Goal: Information Seeking & Learning: Learn about a topic

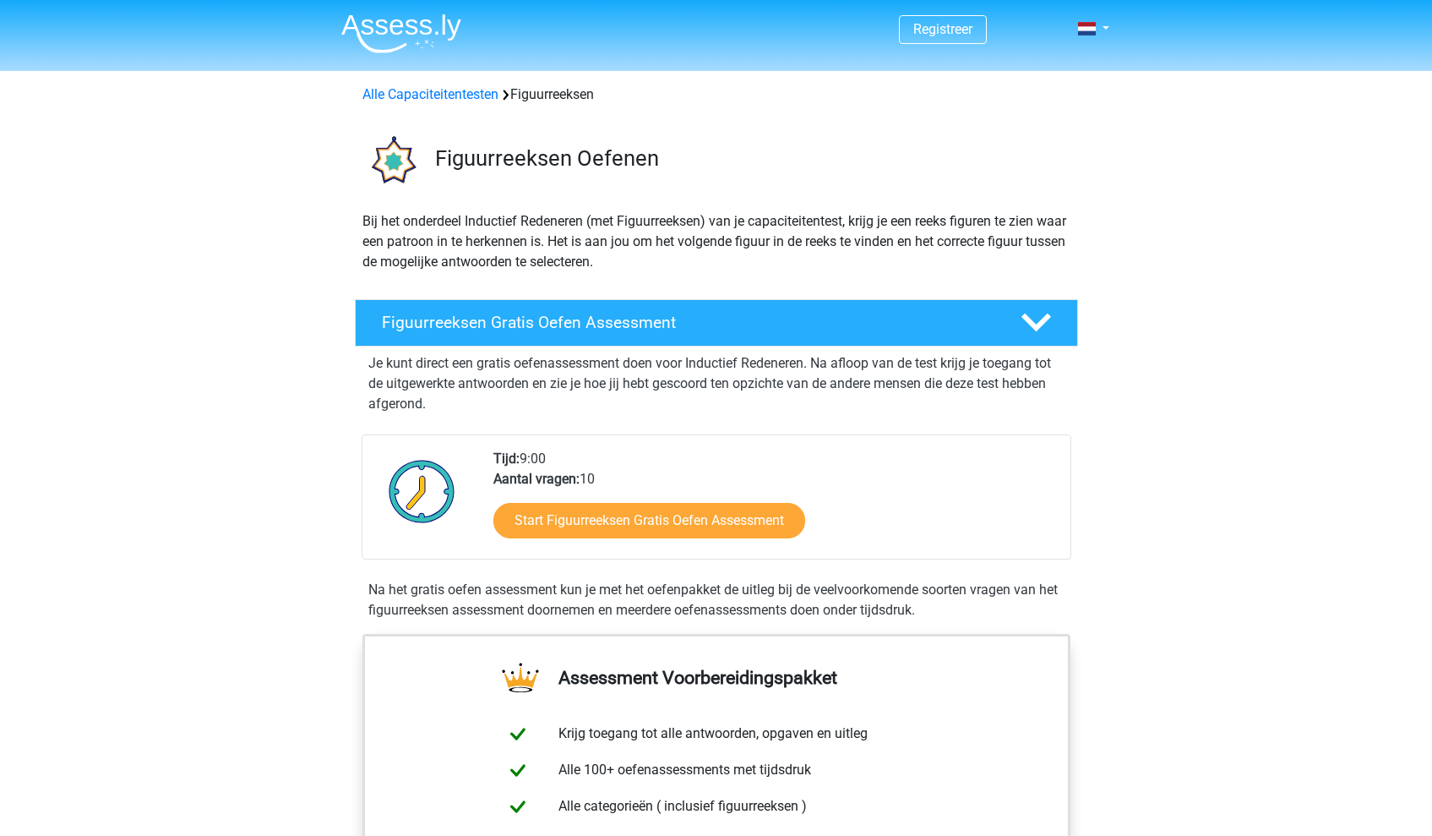
scroll to position [269, 0]
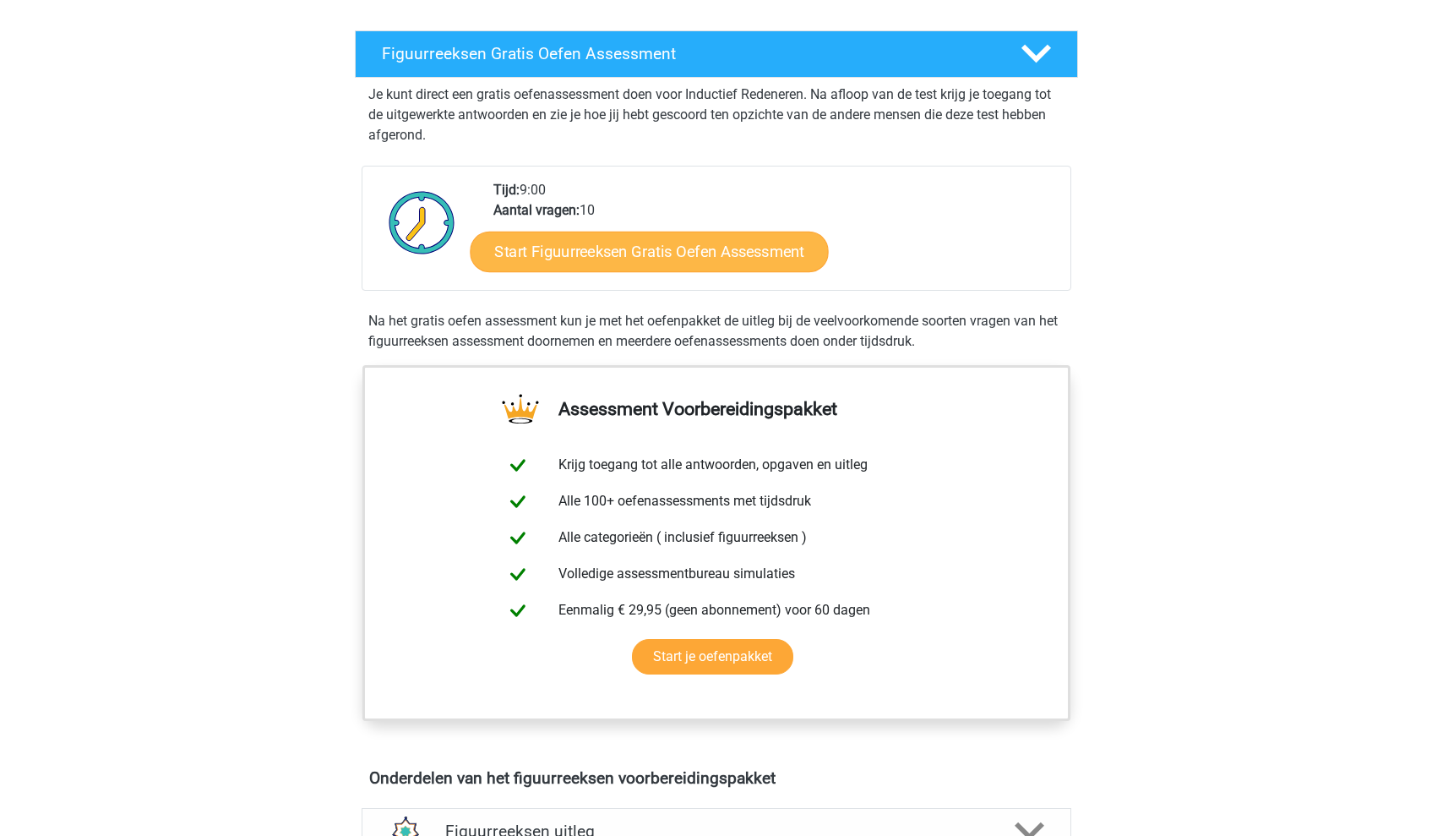
click at [642, 256] on link "Start Figuurreeksen Gratis Oefen Assessment" at bounding box center [649, 251] width 358 height 41
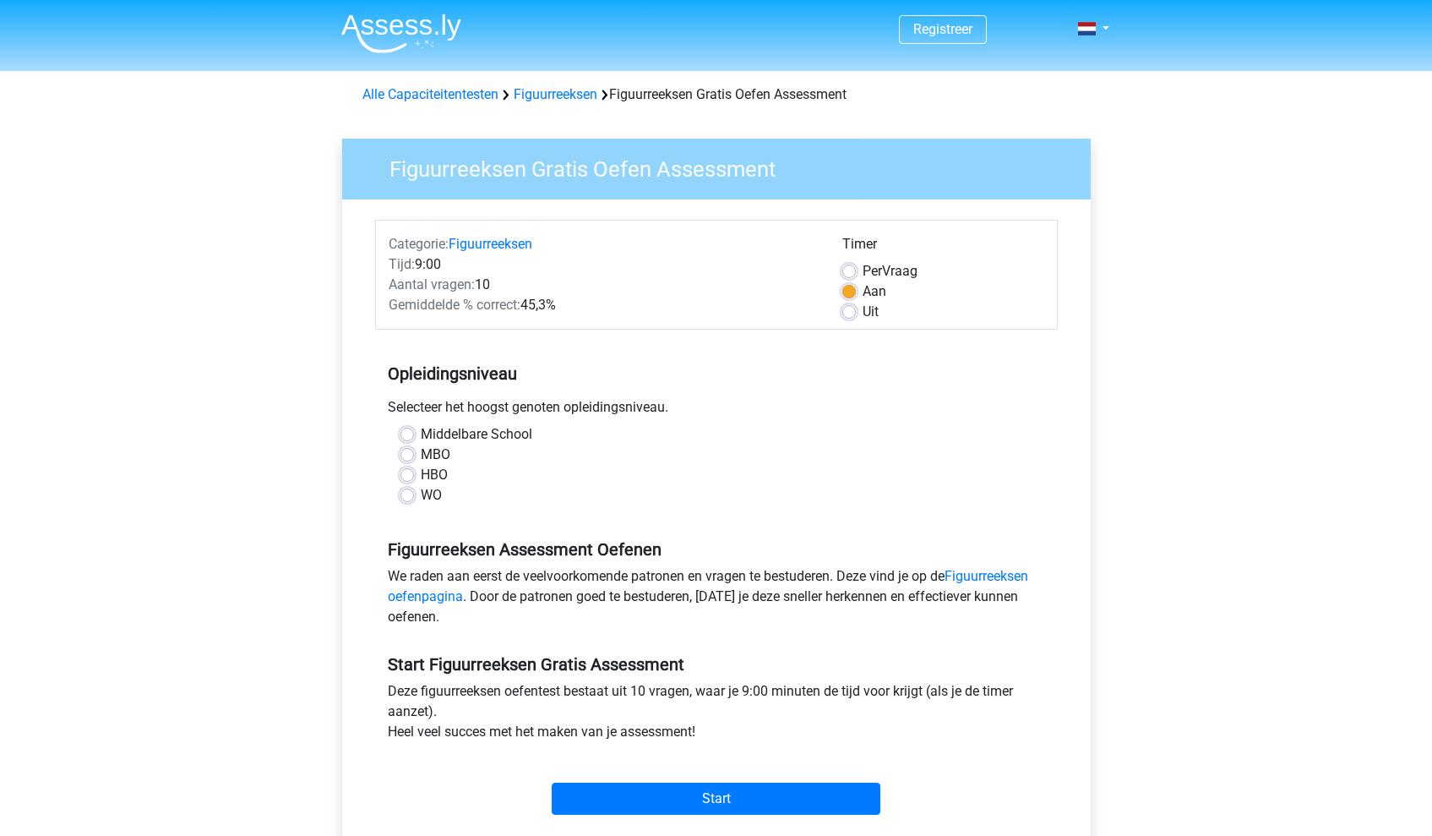
click at [442, 475] on label "HBO" at bounding box center [434, 475] width 27 height 20
click at [414, 475] on input "HBO" at bounding box center [407, 473] width 14 height 17
radio input "true"
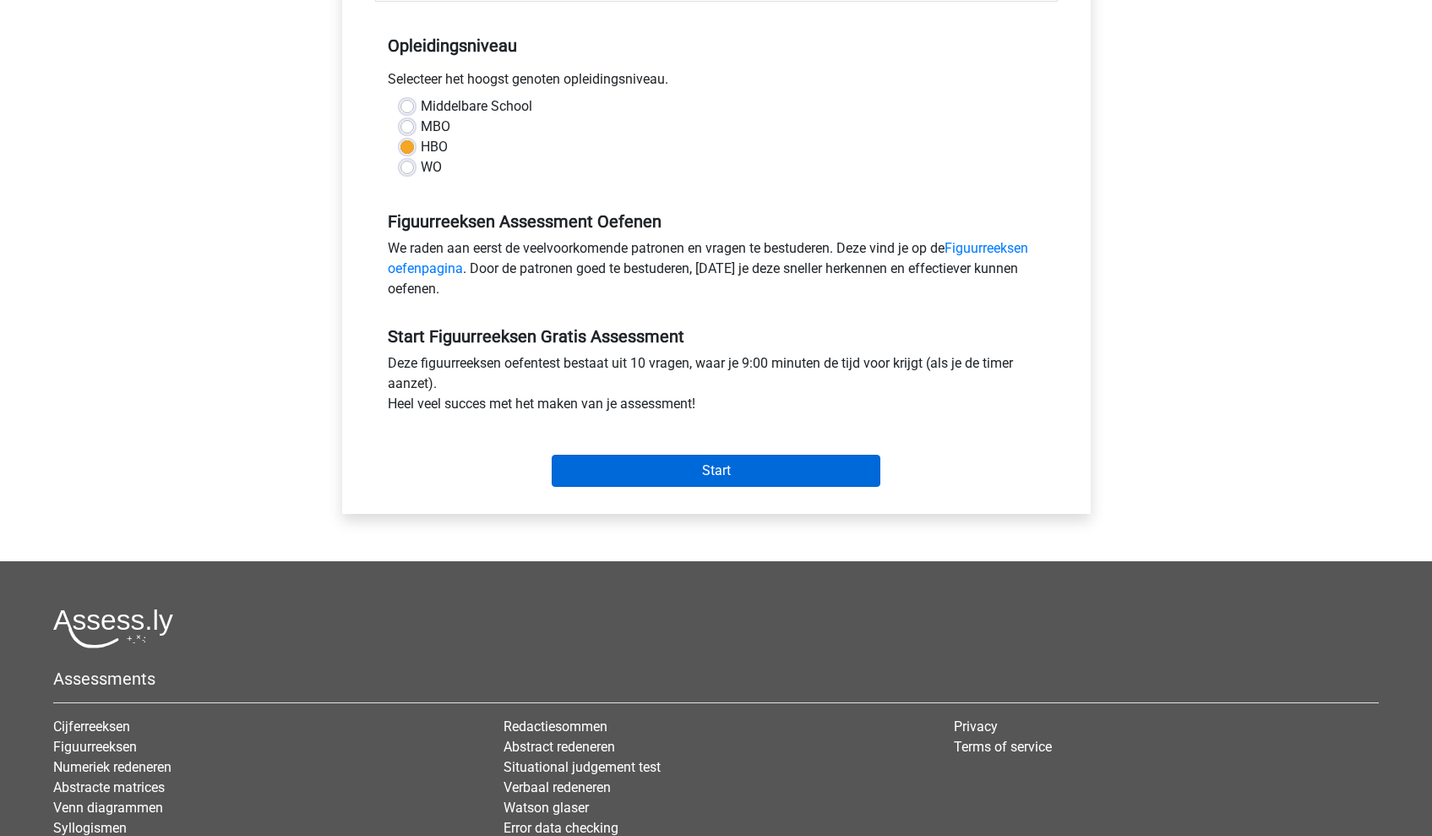
click at [686, 473] on input "Start" at bounding box center [716, 471] width 329 height 32
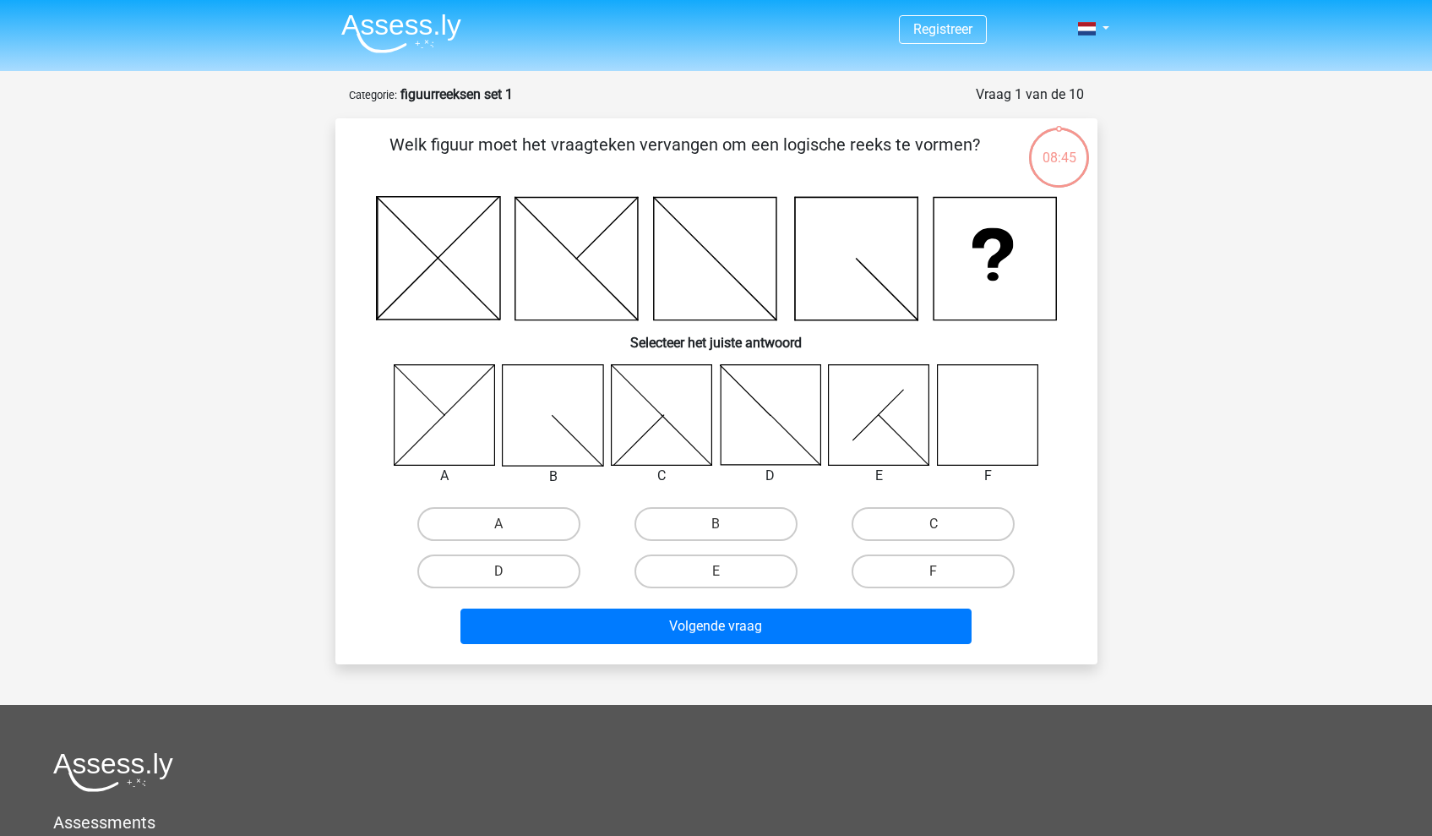
click at [994, 396] on icon at bounding box center [987, 414] width 101 height 101
click at [935, 560] on label "F" at bounding box center [933, 571] width 163 height 34
click at [935, 571] on input "F" at bounding box center [939, 576] width 11 height 11
radio input "true"
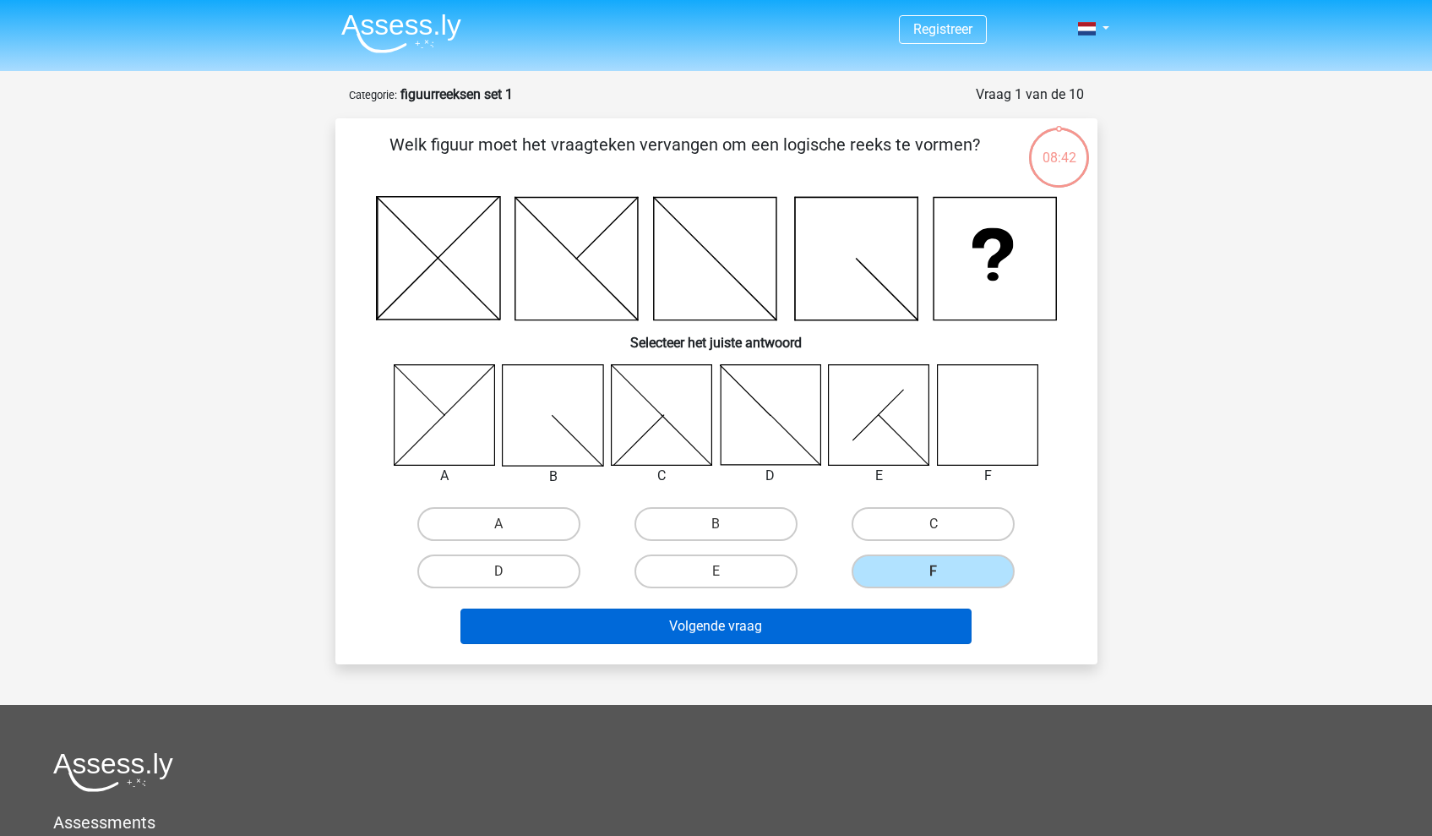
click at [743, 623] on button "Volgende vraag" at bounding box center [715, 625] width 511 height 35
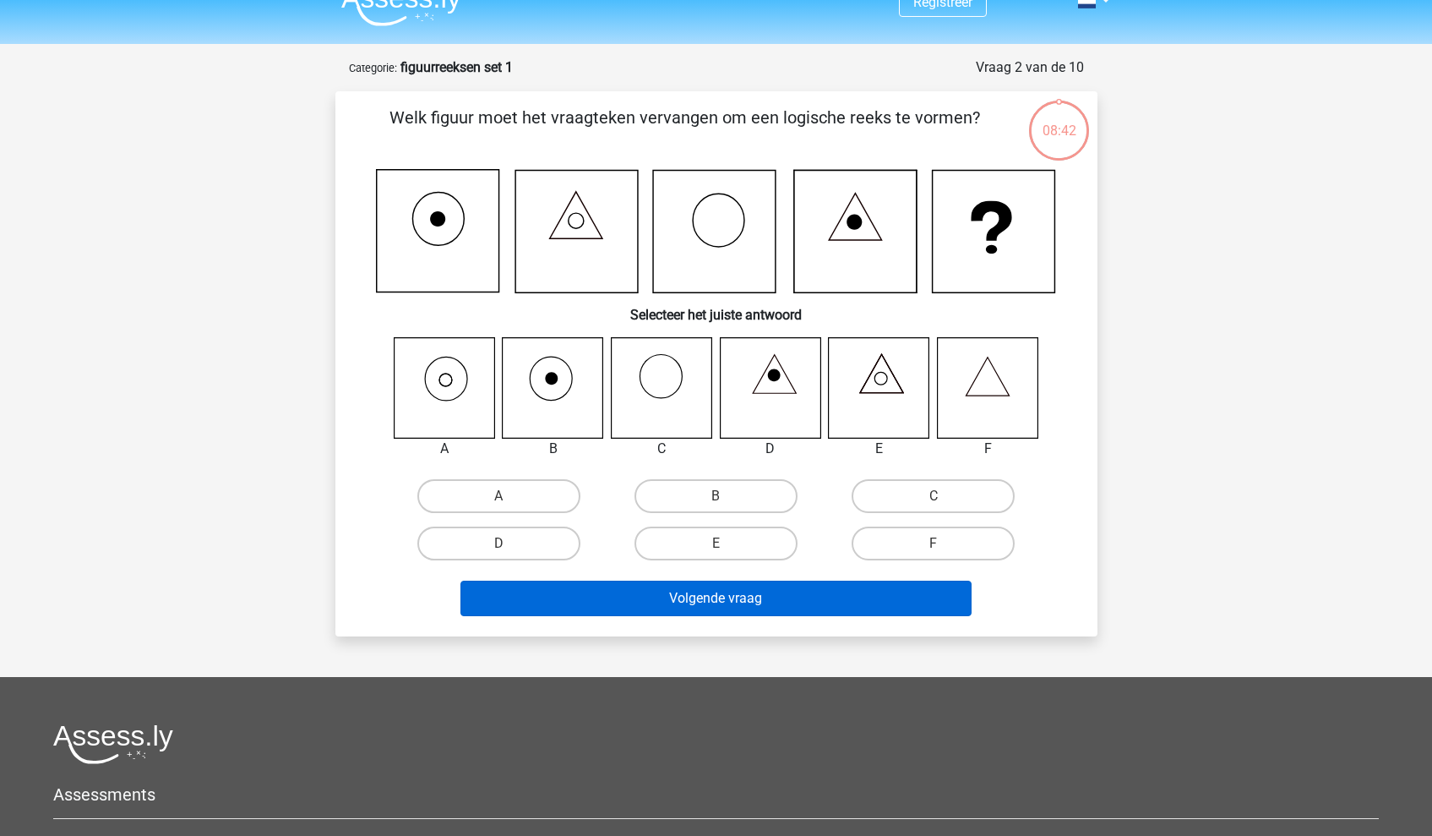
scroll to position [84, 0]
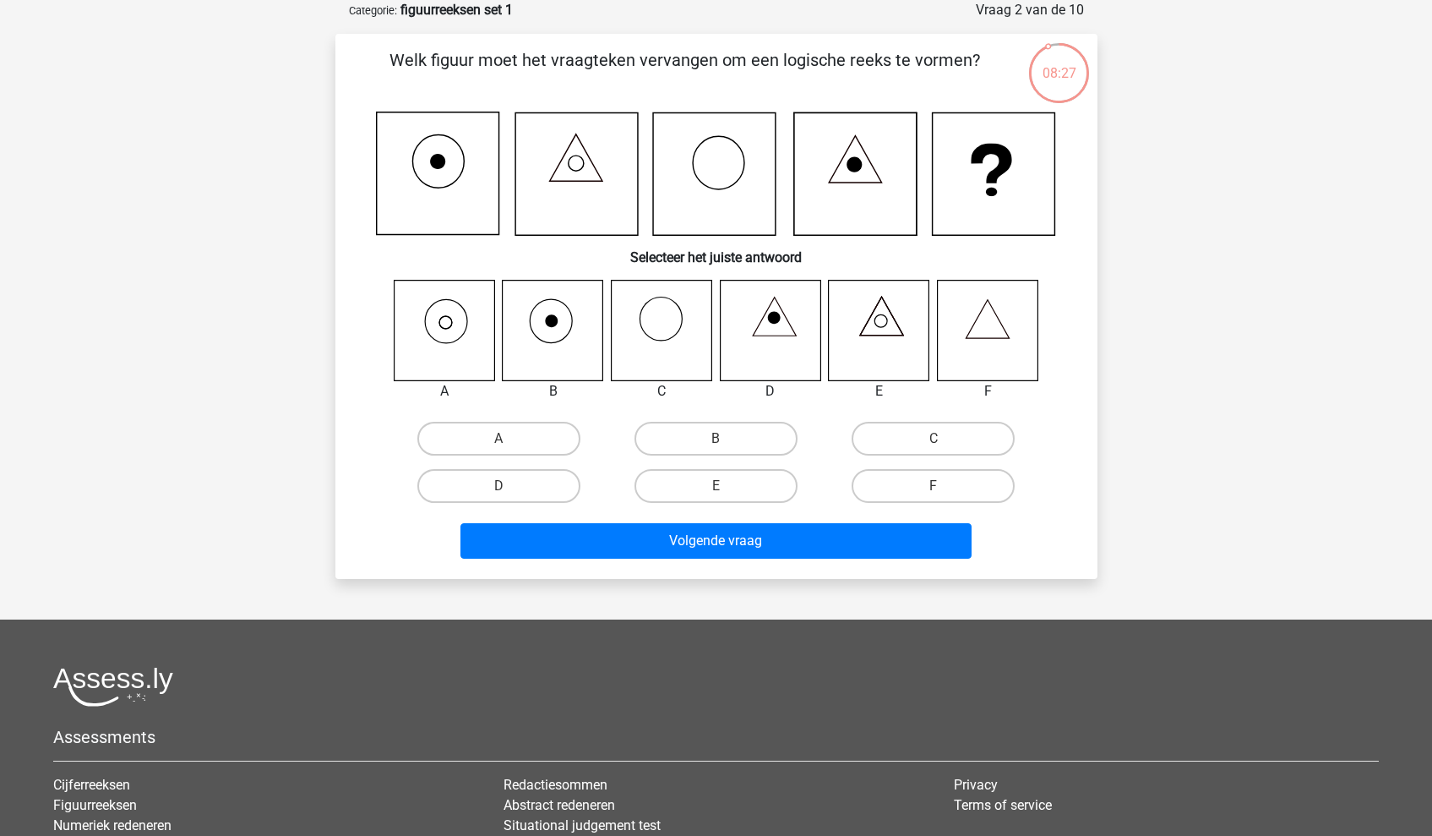
click at [430, 330] on icon at bounding box center [444, 330] width 101 height 101
click at [469, 432] on label "A" at bounding box center [498, 439] width 163 height 34
click at [498, 438] on input "A" at bounding box center [503, 443] width 11 height 11
radio input "true"
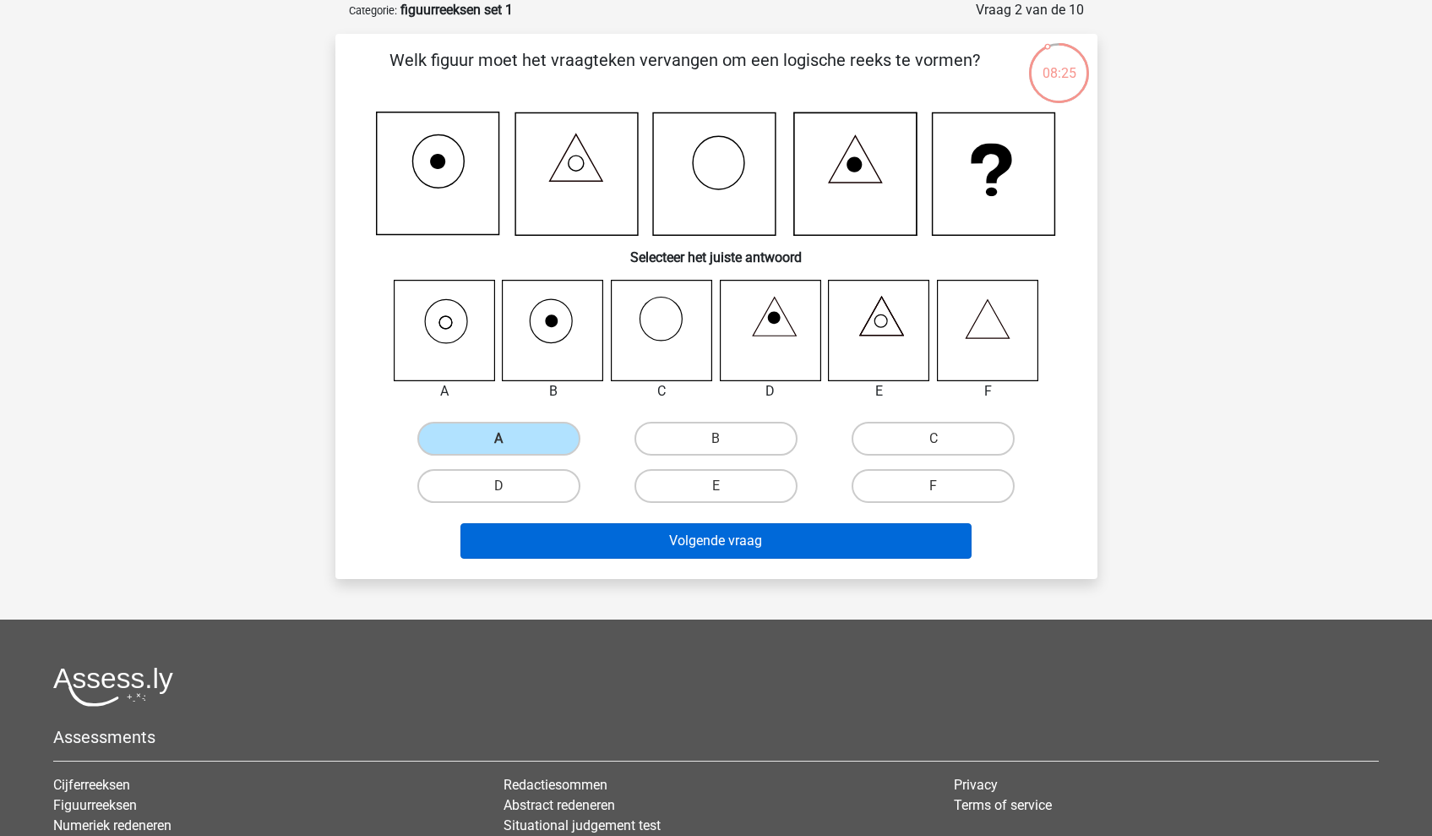
click at [662, 542] on button "Volgende vraag" at bounding box center [715, 540] width 511 height 35
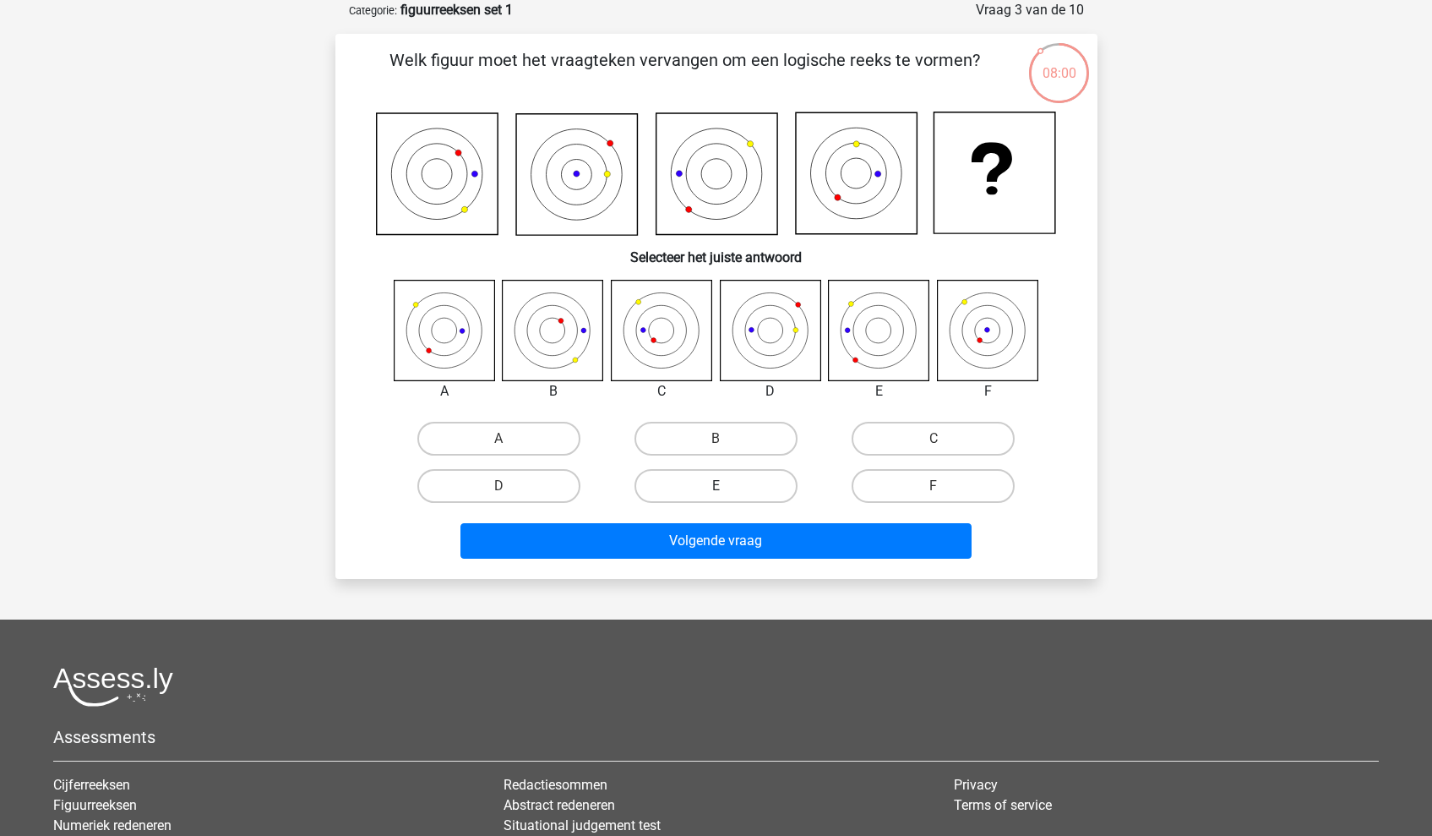
click at [732, 487] on label "E" at bounding box center [715, 486] width 163 height 34
click at [727, 487] on input "E" at bounding box center [721, 491] width 11 height 11
radio input "true"
click at [730, 564] on div "Volgende vraag" at bounding box center [716, 544] width 652 height 42
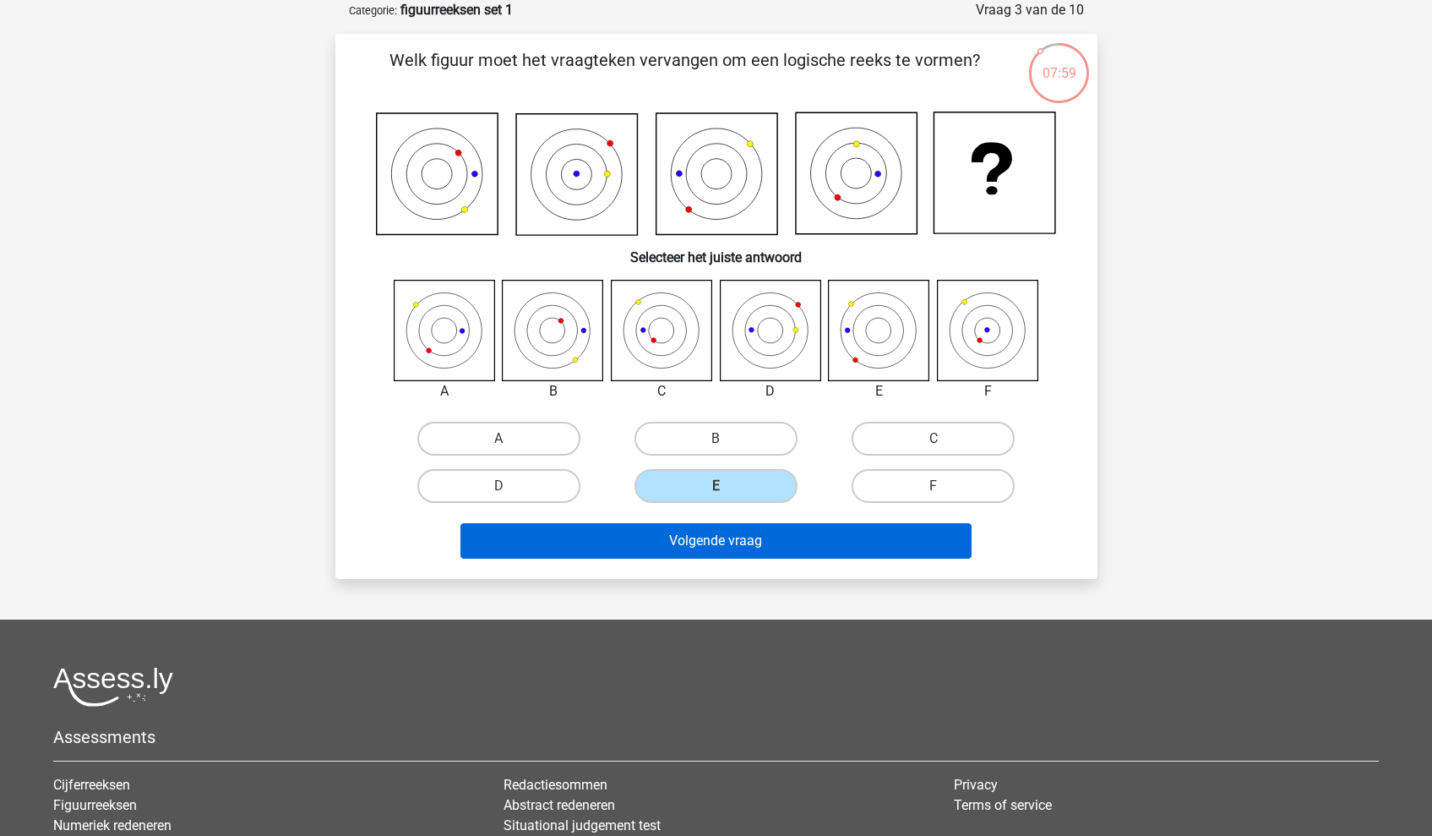
click at [736, 547] on button "Volgende vraag" at bounding box center [715, 540] width 511 height 35
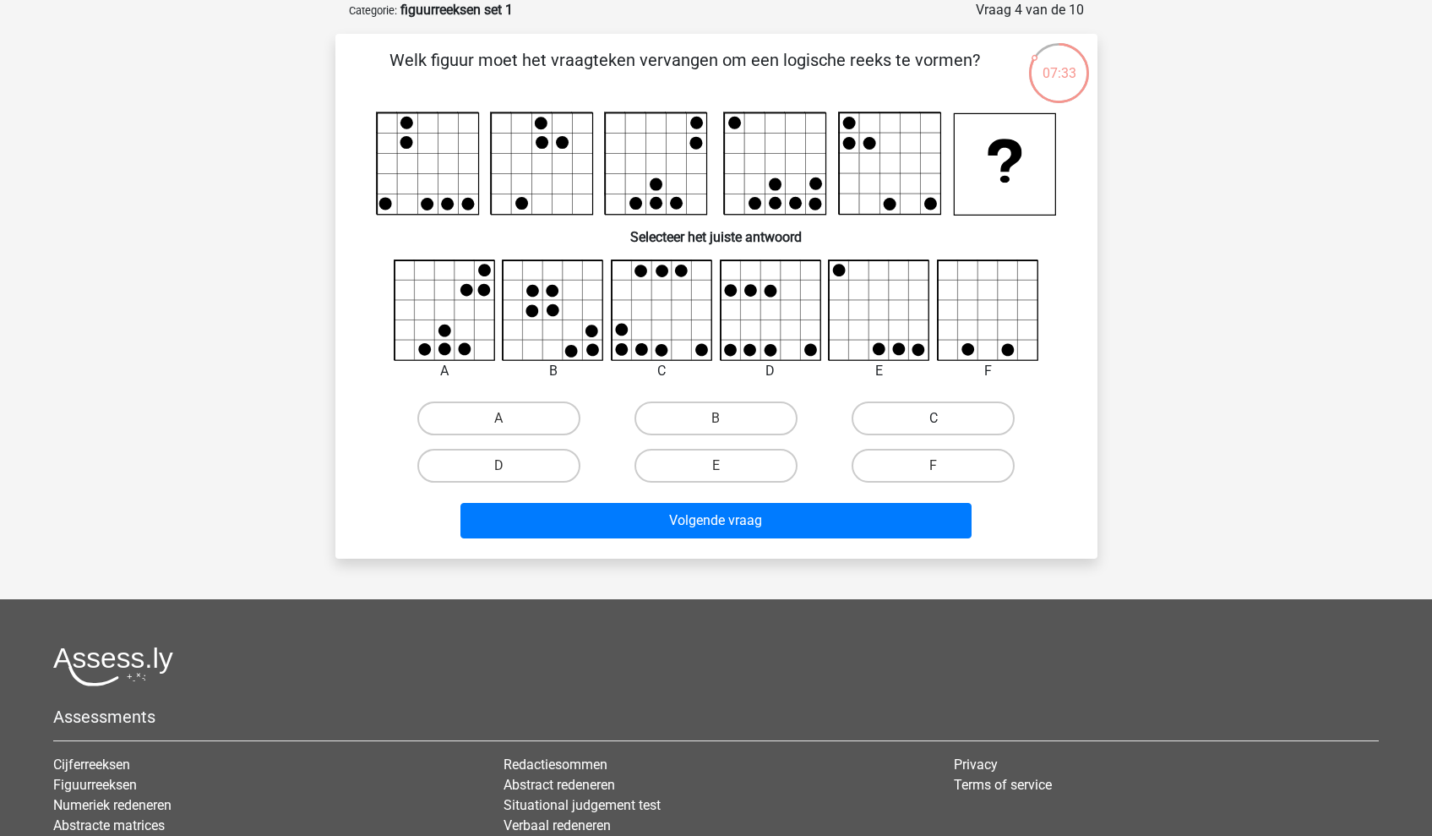
click at [939, 411] on label "C" at bounding box center [933, 418] width 163 height 34
click at [939, 418] on input "C" at bounding box center [939, 423] width 11 height 11
radio input "true"
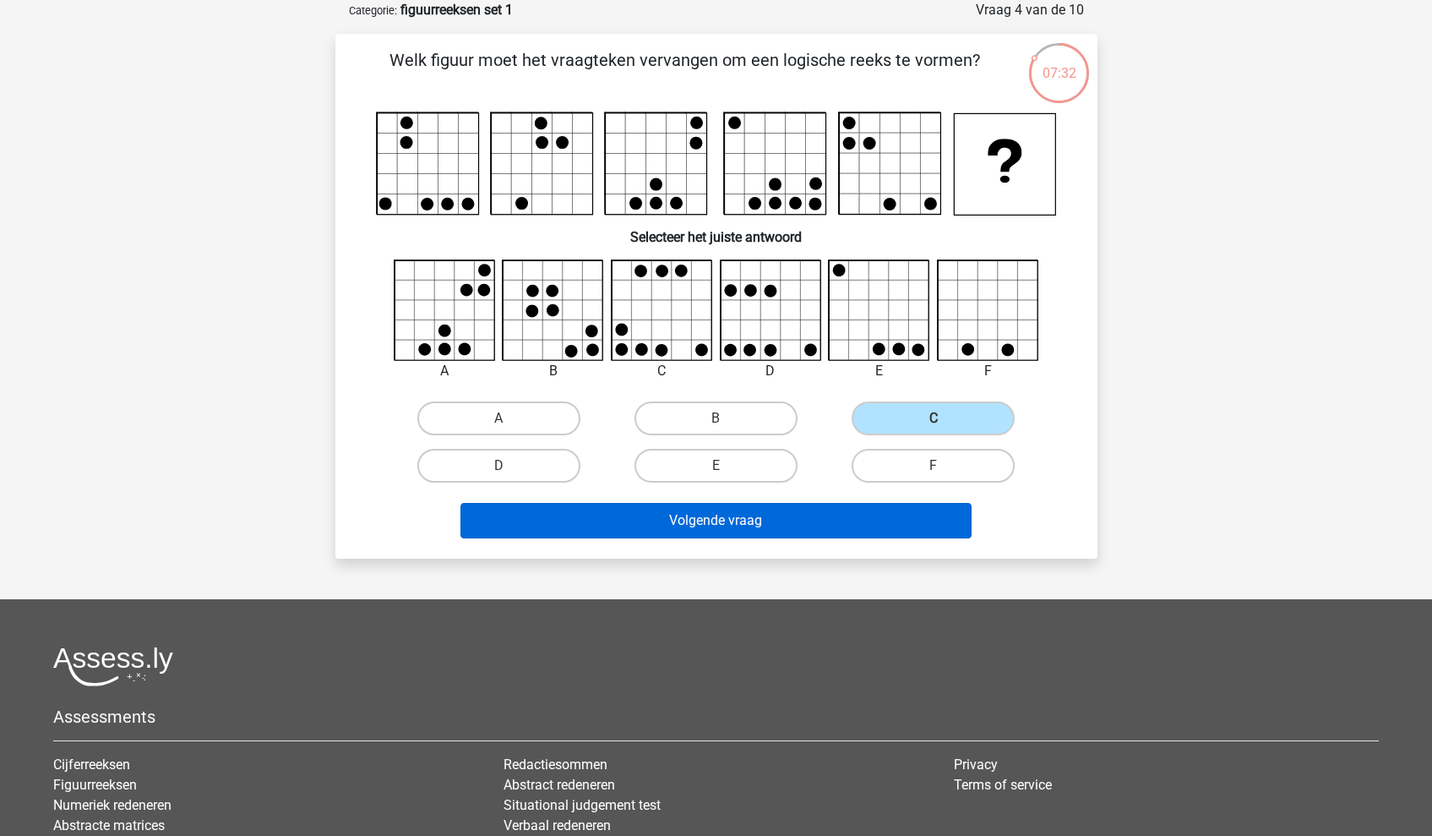
click at [759, 517] on button "Volgende vraag" at bounding box center [715, 520] width 511 height 35
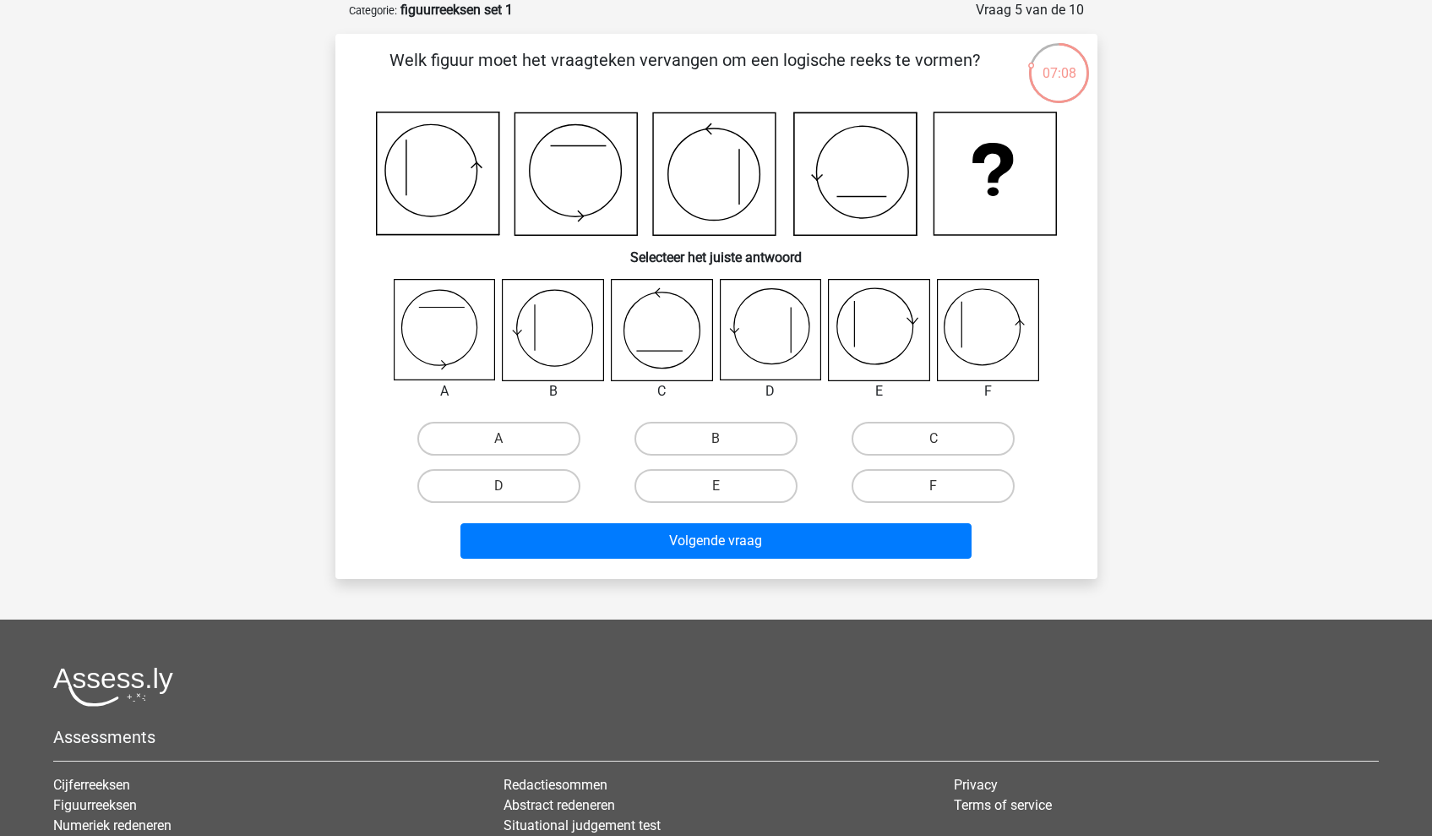
click at [973, 349] on icon at bounding box center [987, 330] width 101 height 101
click at [929, 485] on label "F" at bounding box center [933, 486] width 163 height 34
click at [934, 486] on input "F" at bounding box center [939, 491] width 11 height 11
radio input "true"
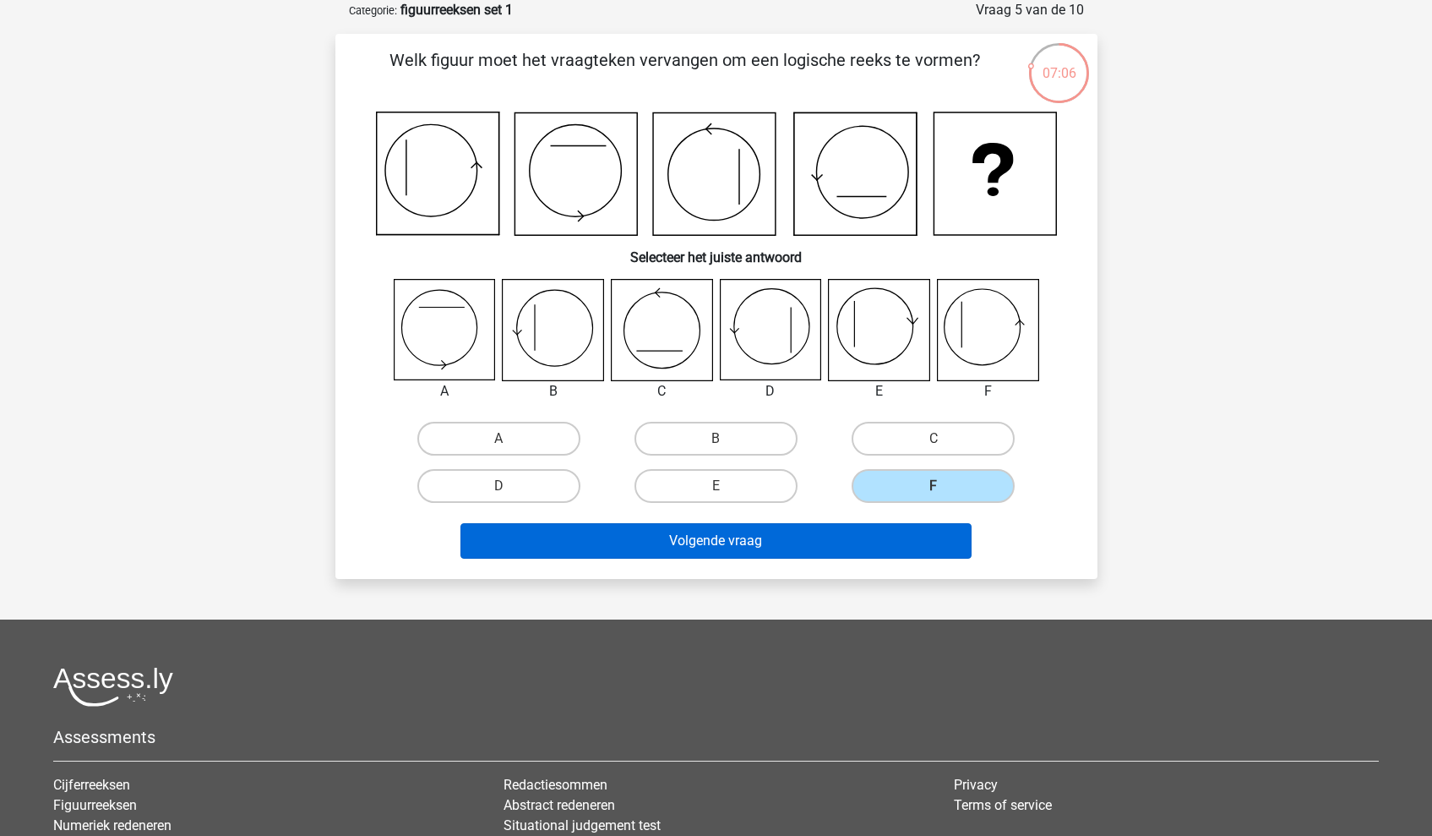
click at [803, 539] on button "Volgende vraag" at bounding box center [715, 540] width 511 height 35
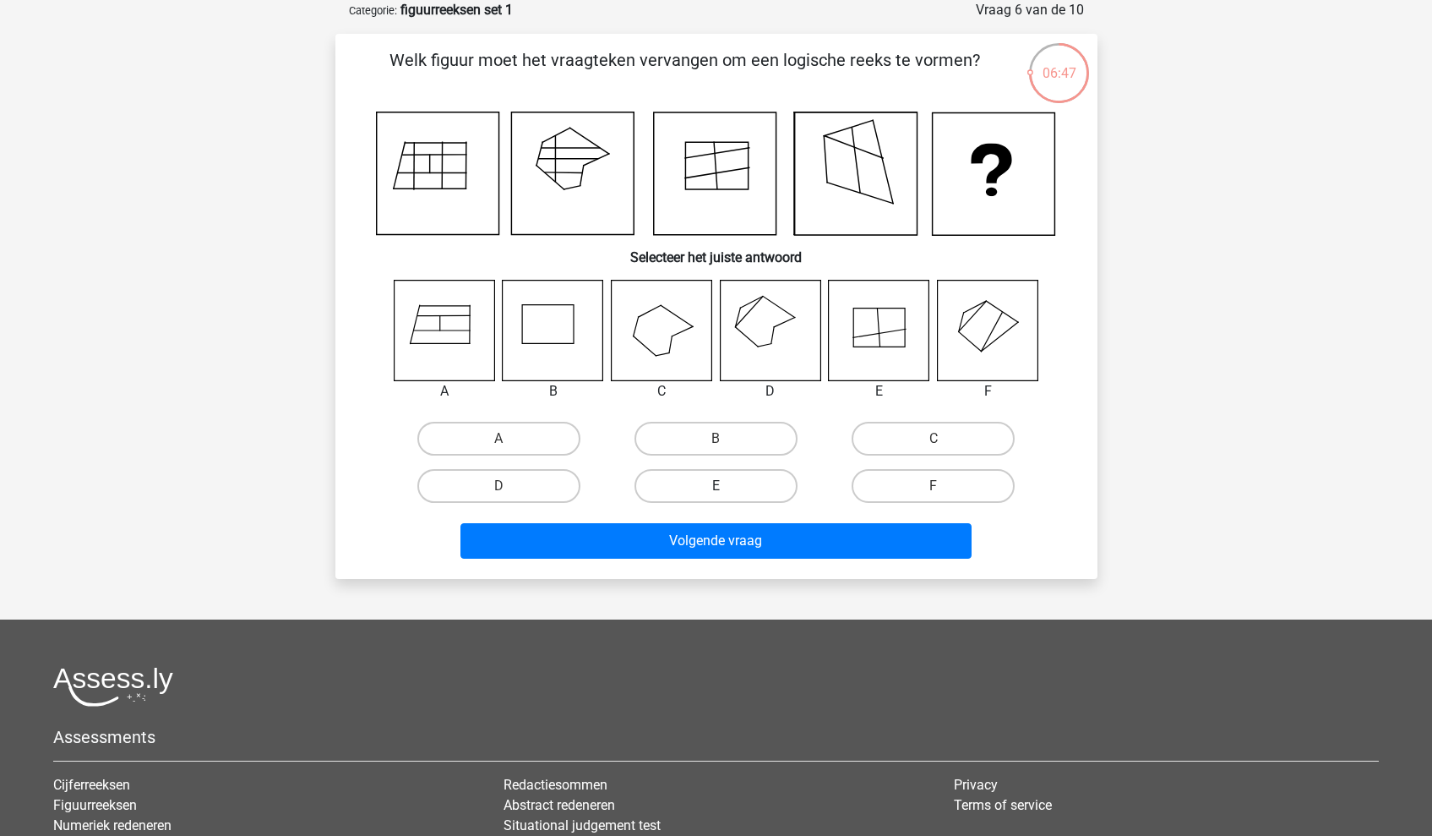
click at [729, 482] on label "E" at bounding box center [715, 486] width 163 height 34
click at [727, 486] on input "E" at bounding box center [721, 491] width 11 height 11
radio input "true"
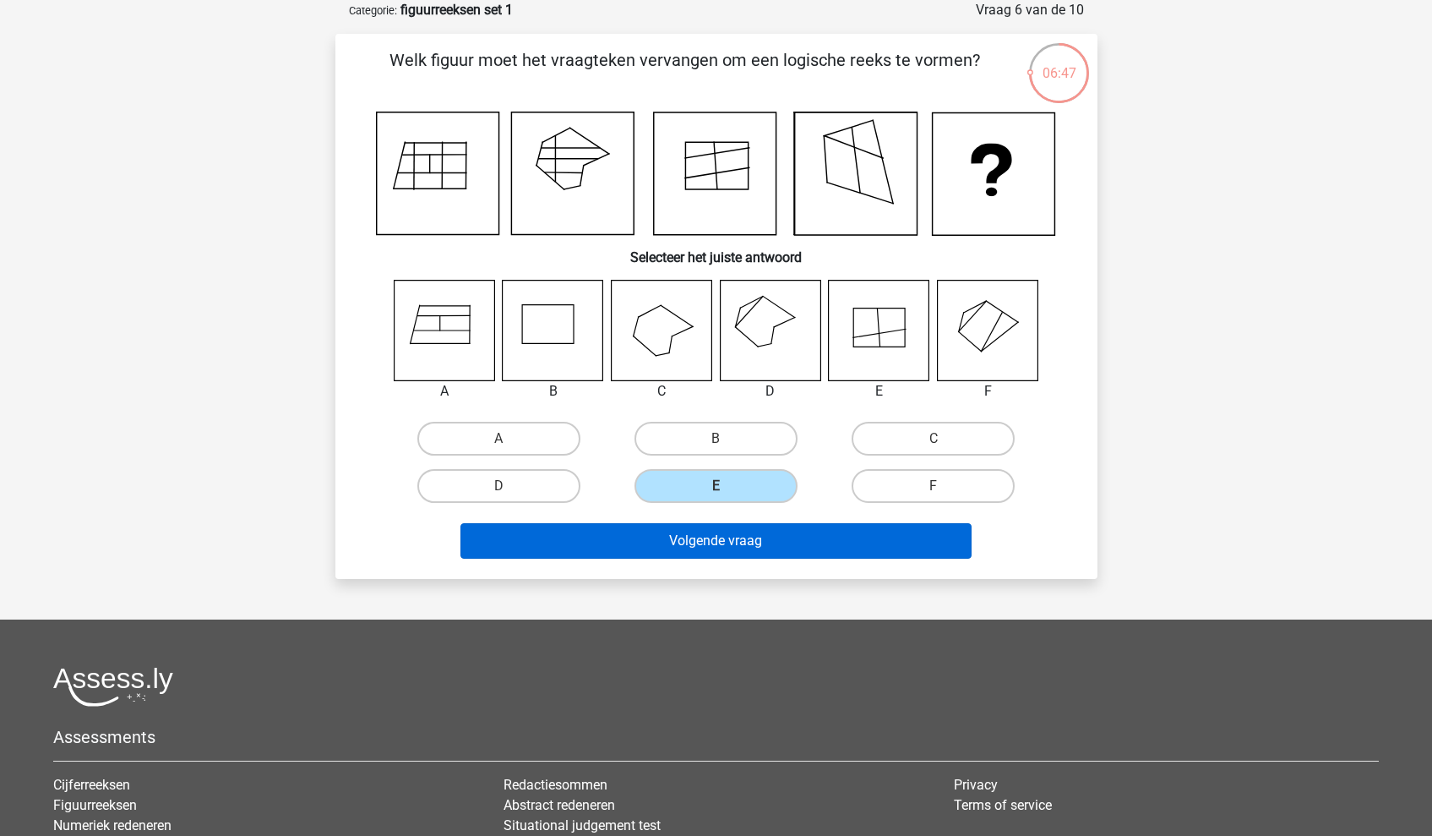
click at [739, 548] on button "Volgende vraag" at bounding box center [715, 540] width 511 height 35
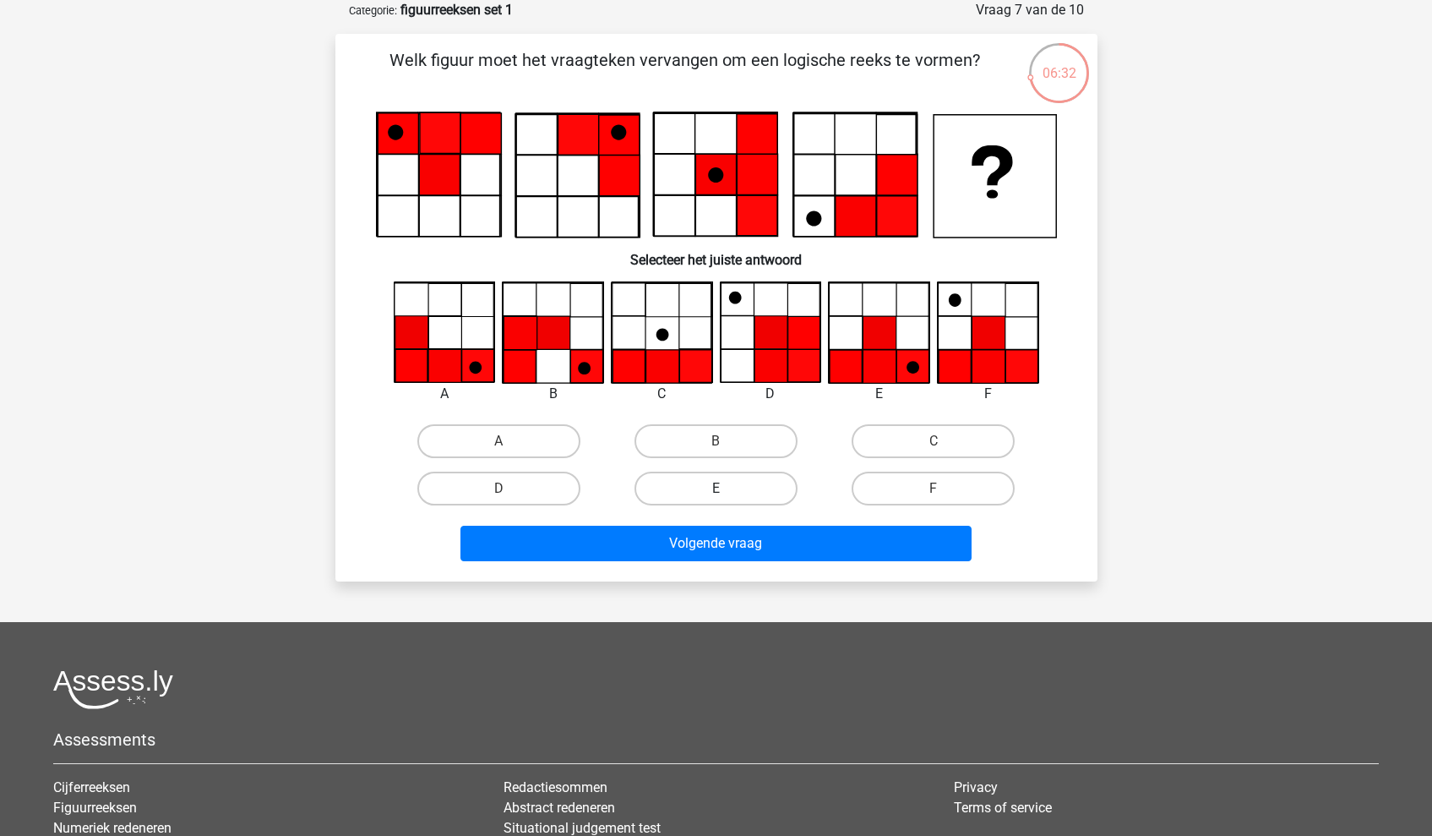
click at [742, 489] on label "E" at bounding box center [715, 488] width 163 height 34
click at [727, 489] on input "E" at bounding box center [721, 493] width 11 height 11
radio input "true"
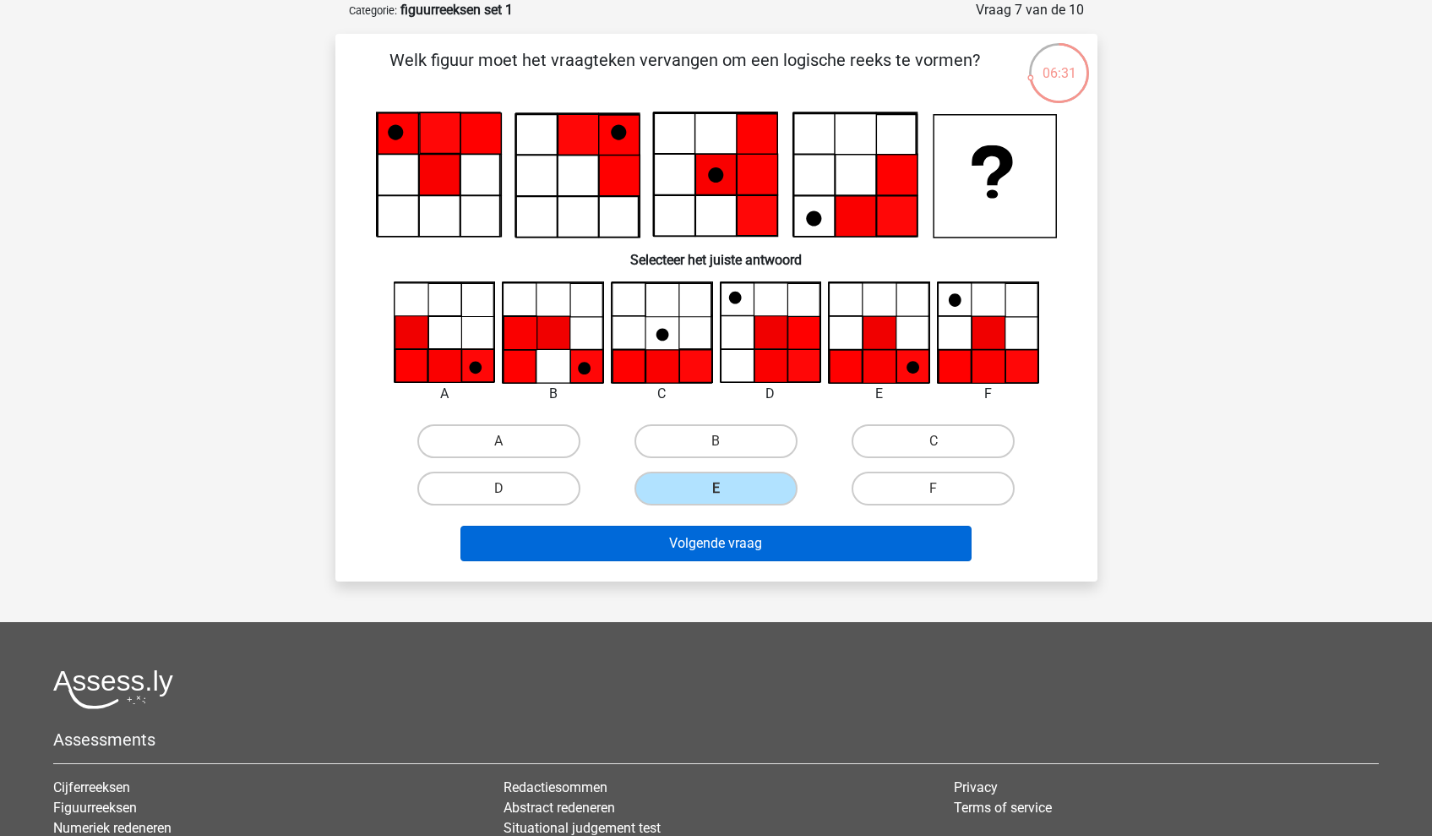
click at [741, 551] on button "Volgende vraag" at bounding box center [715, 543] width 511 height 35
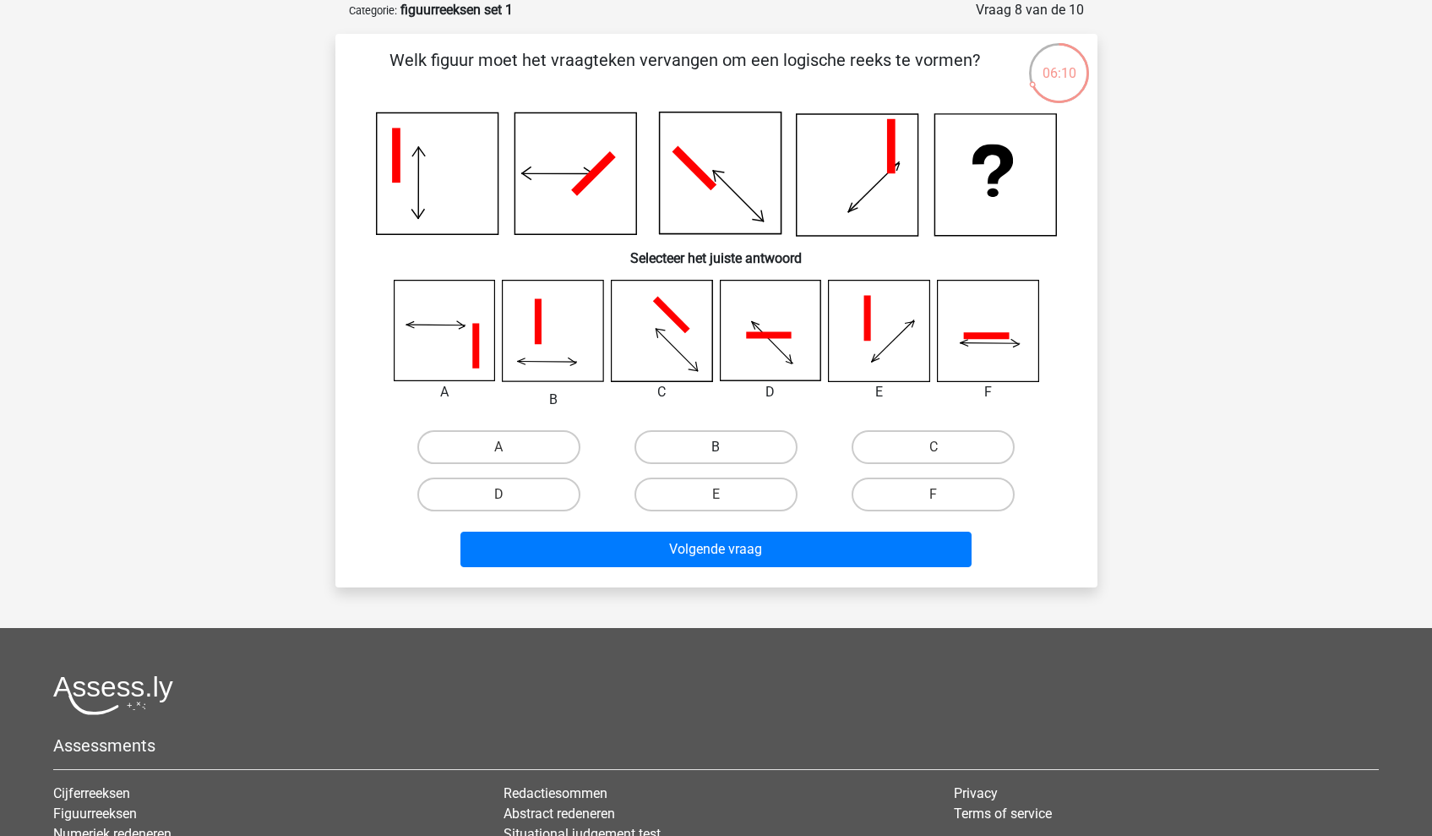
click at [728, 437] on label "B" at bounding box center [715, 447] width 163 height 34
click at [727, 447] on input "B" at bounding box center [721, 452] width 11 height 11
radio input "true"
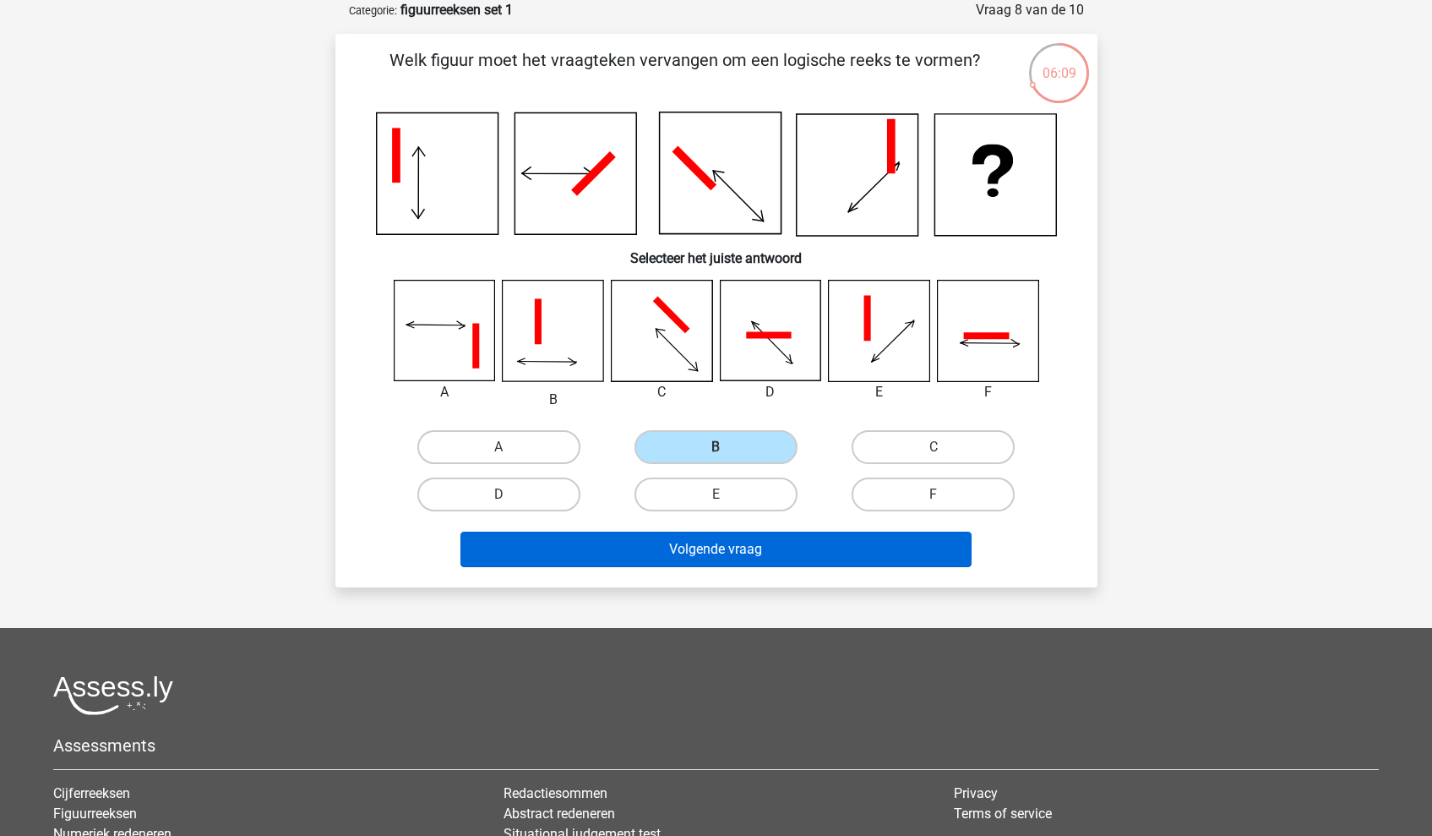
click at [724, 558] on button "Volgende vraag" at bounding box center [715, 548] width 511 height 35
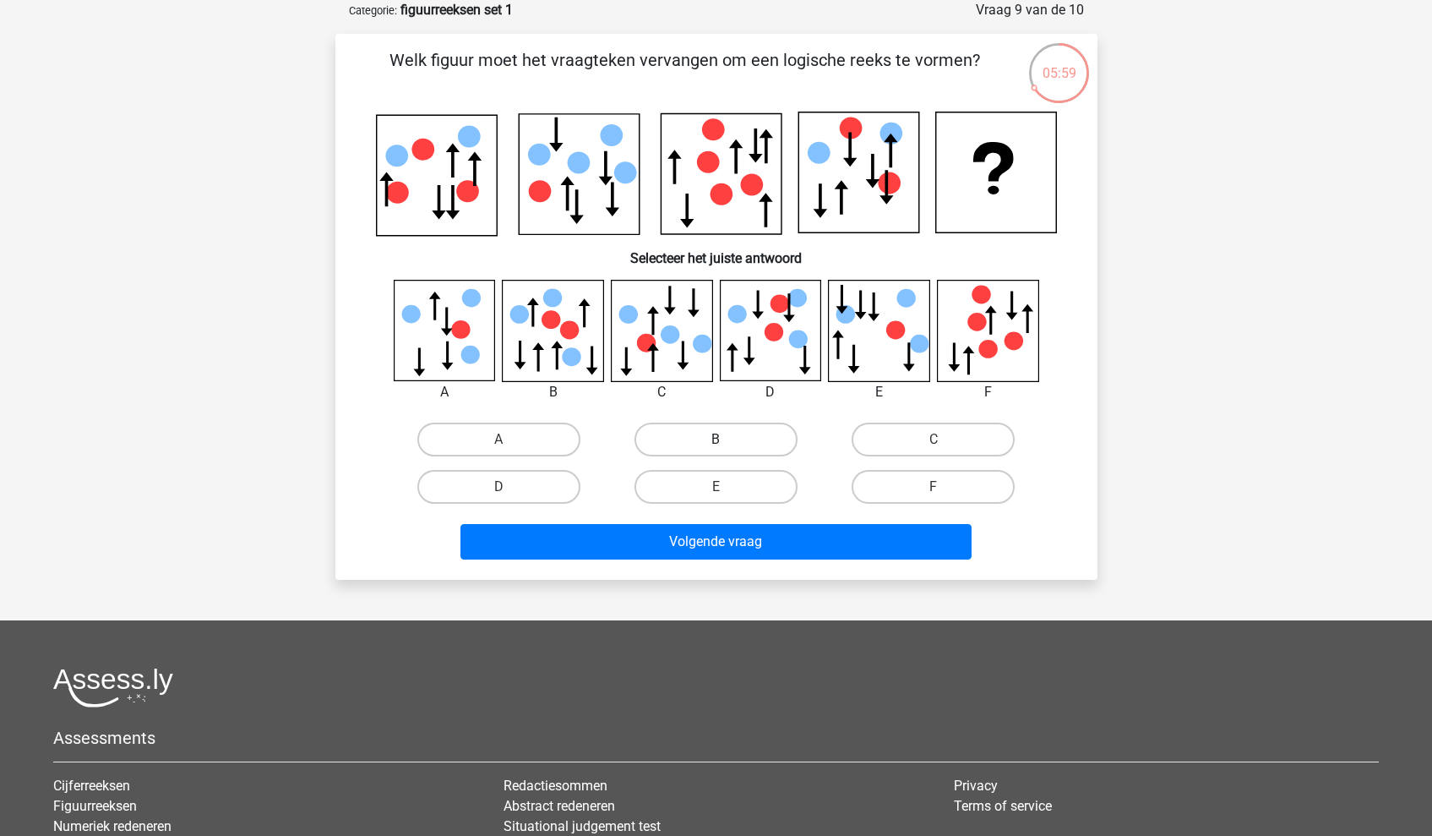
click at [757, 436] on label "B" at bounding box center [715, 439] width 163 height 34
click at [727, 439] on input "B" at bounding box center [721, 444] width 11 height 11
radio input "true"
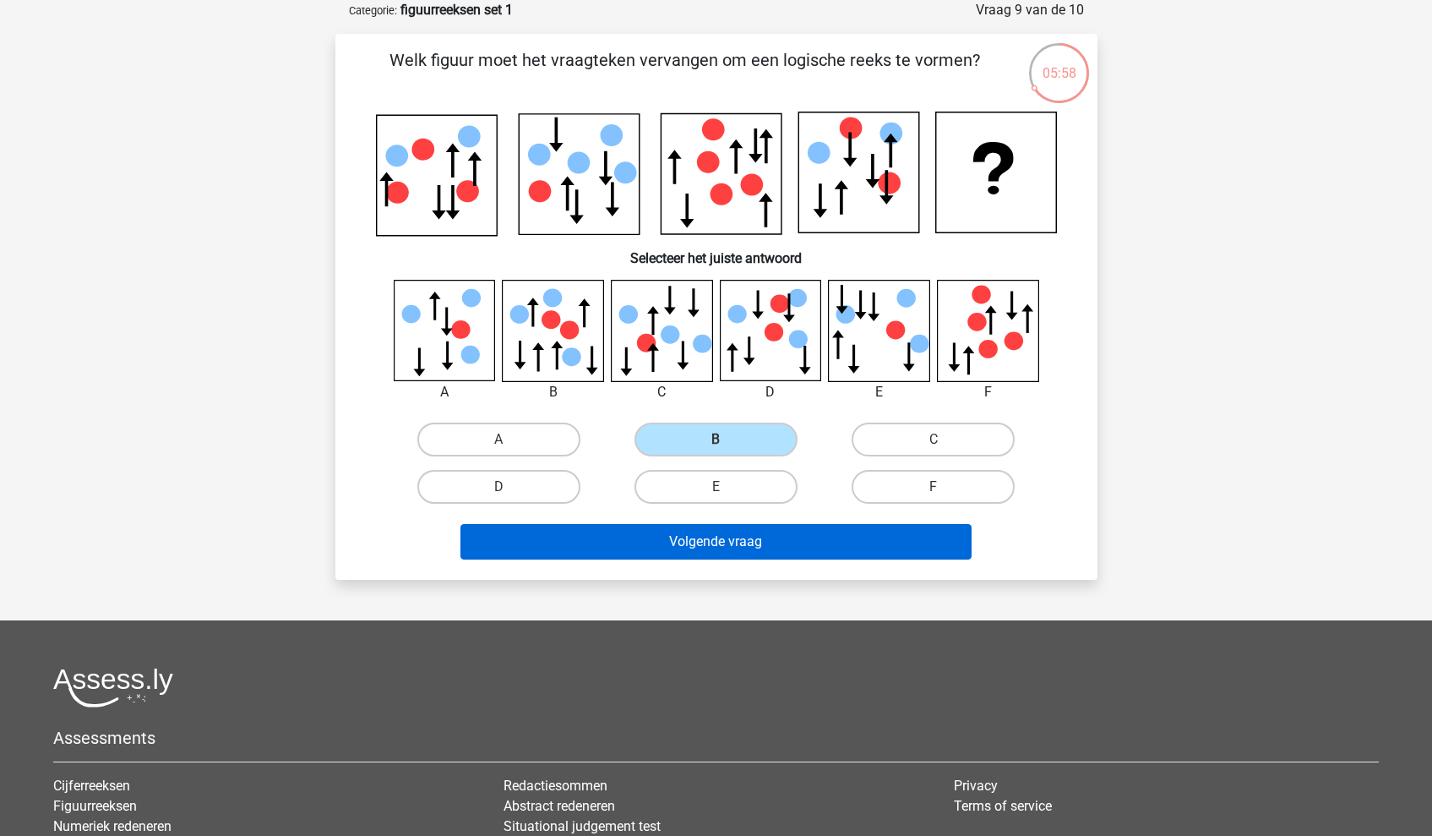
click at [782, 539] on button "Volgende vraag" at bounding box center [715, 541] width 511 height 35
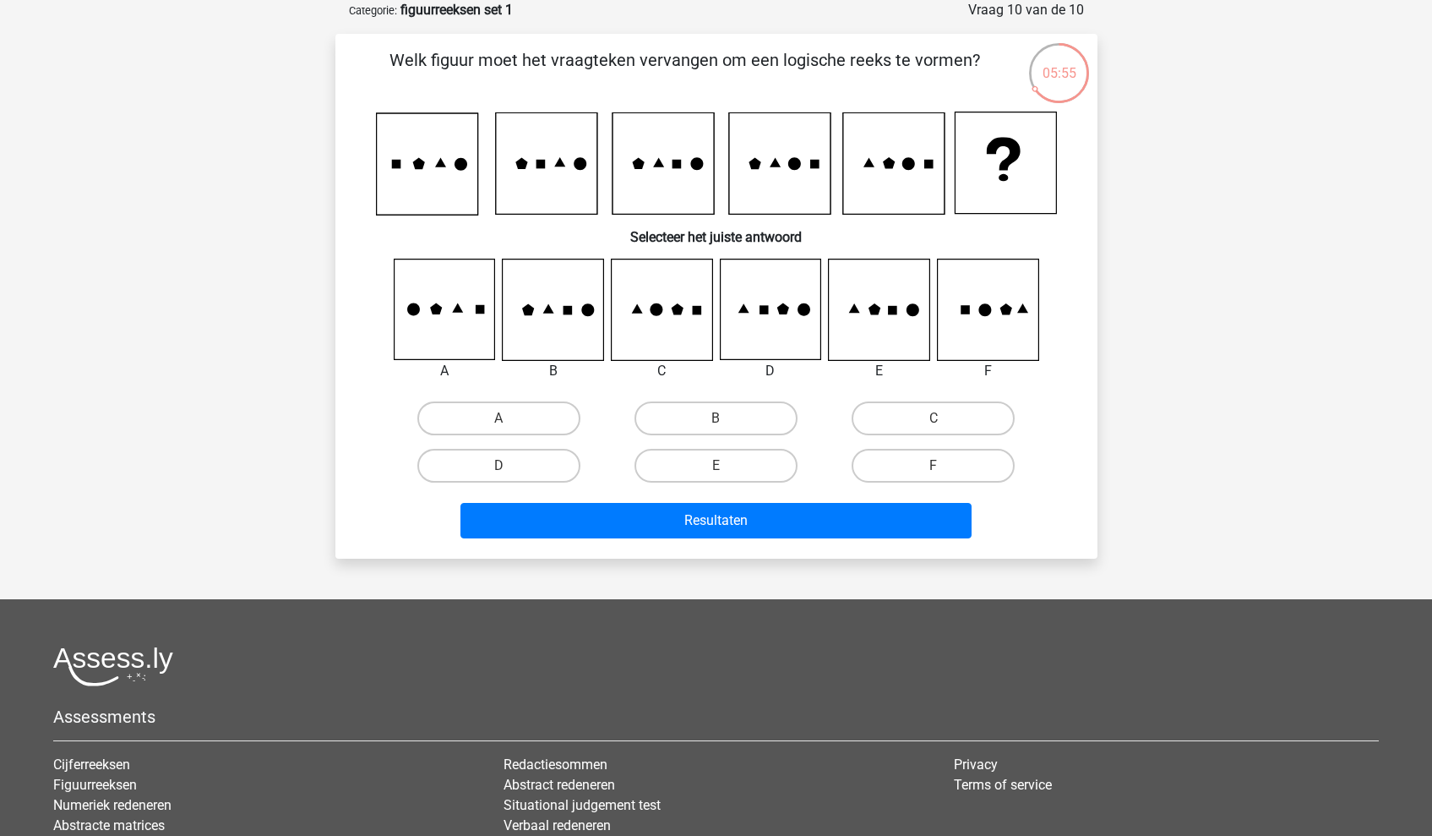
click at [723, 425] on input "B" at bounding box center [721, 423] width 11 height 11
radio input "true"
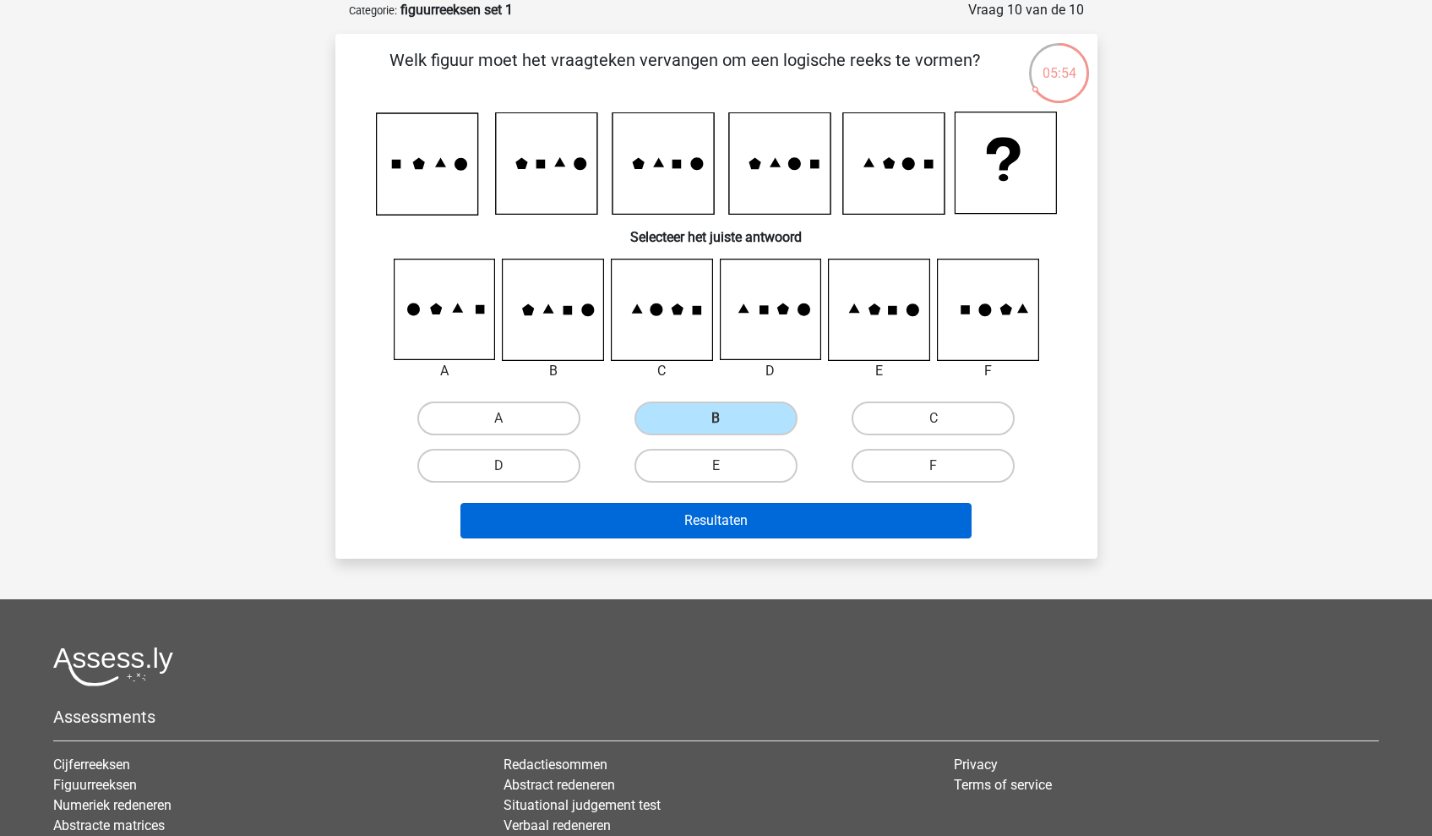
click at [730, 515] on button "Resultaten" at bounding box center [715, 520] width 511 height 35
